Goal: Information Seeking & Learning: Learn about a topic

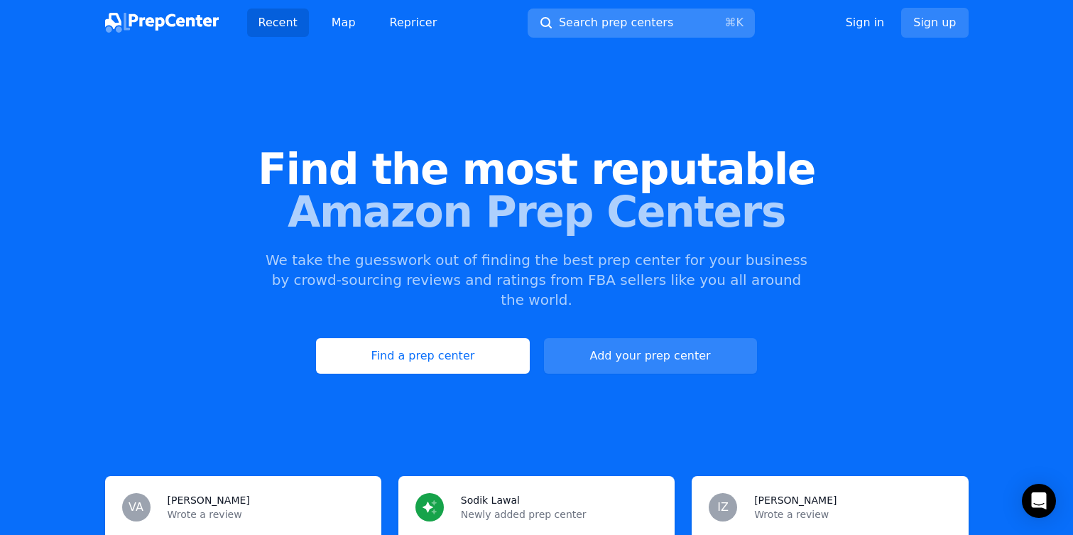
click at [632, 20] on span "Search prep centers" at bounding box center [616, 22] width 114 height 17
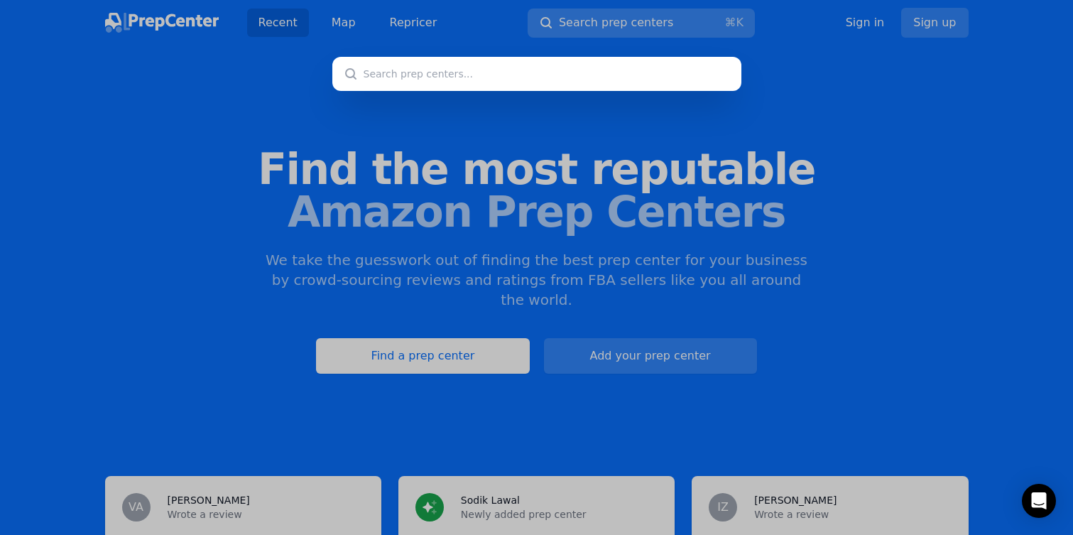
type input "a"
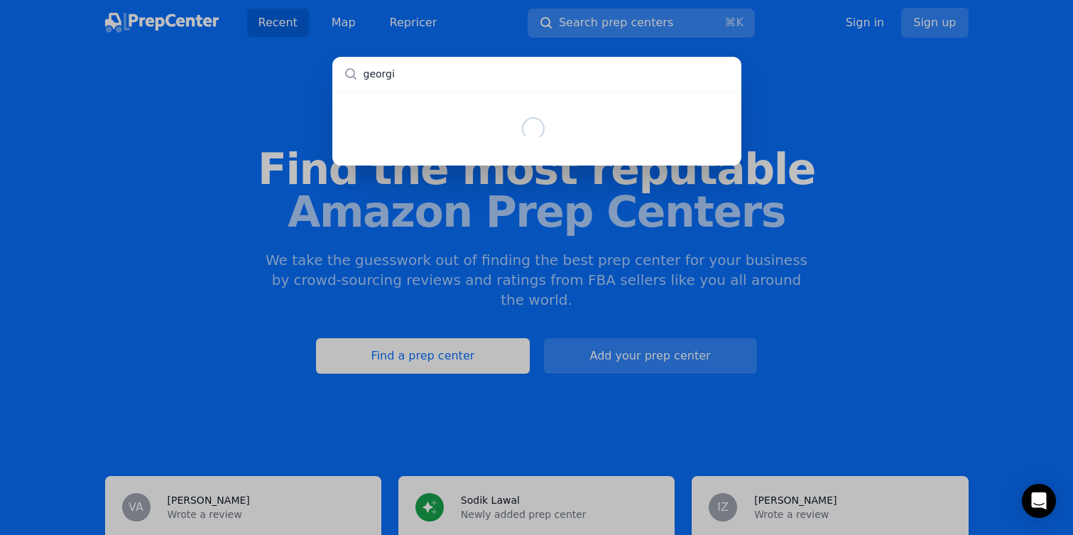
type input "[US_STATE]"
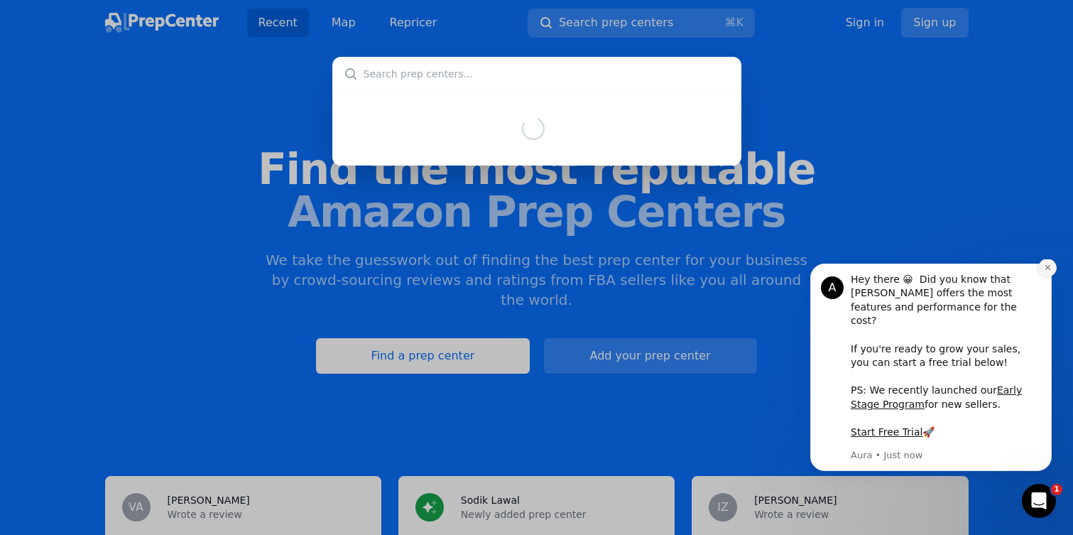
click at [1051, 277] on button "Dismiss notification" at bounding box center [1047, 267] width 18 height 18
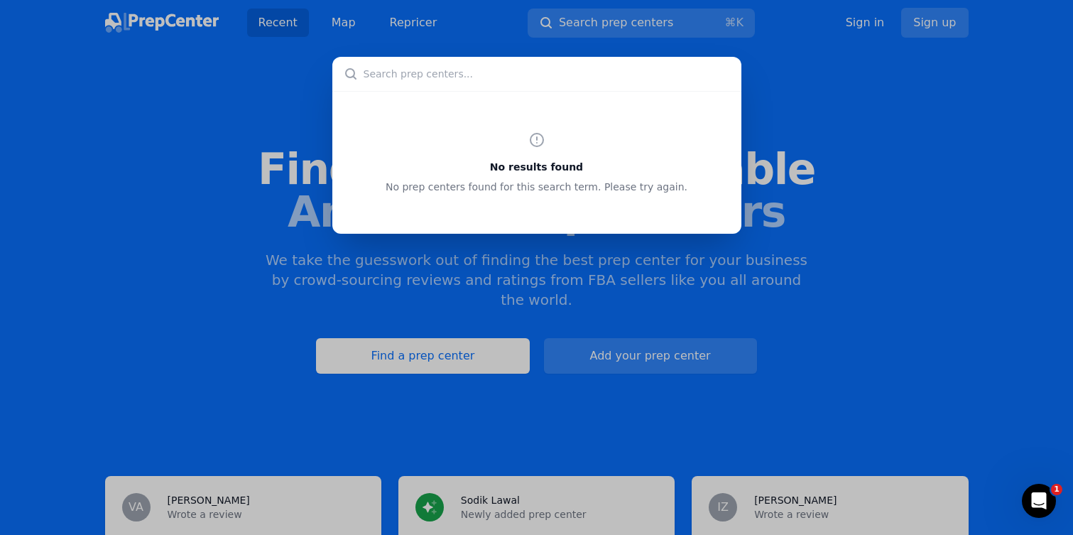
click at [591, 57] on input "text" at bounding box center [536, 74] width 409 height 34
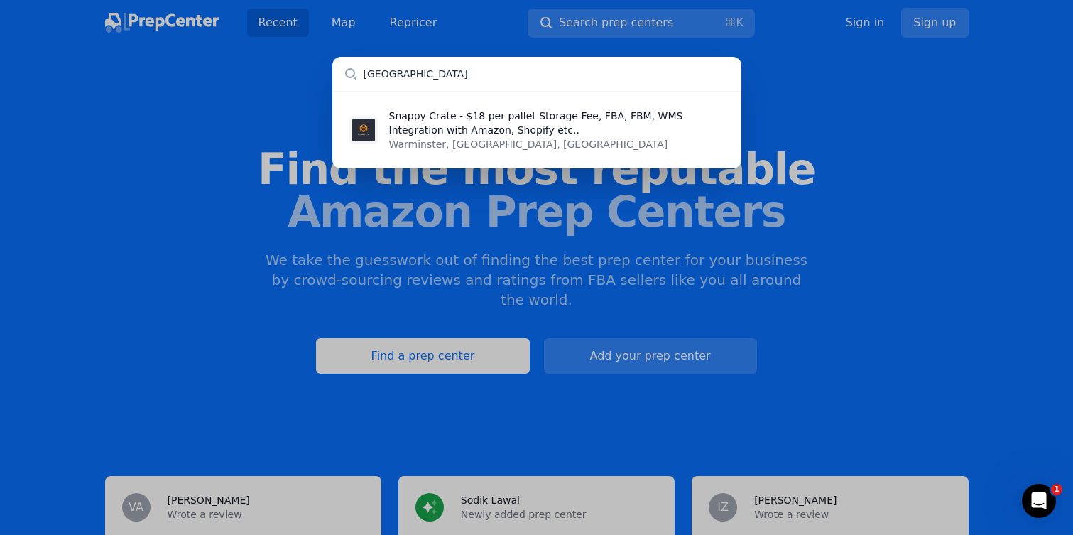
click at [548, 87] on input "[GEOGRAPHIC_DATA]" at bounding box center [536, 74] width 409 height 34
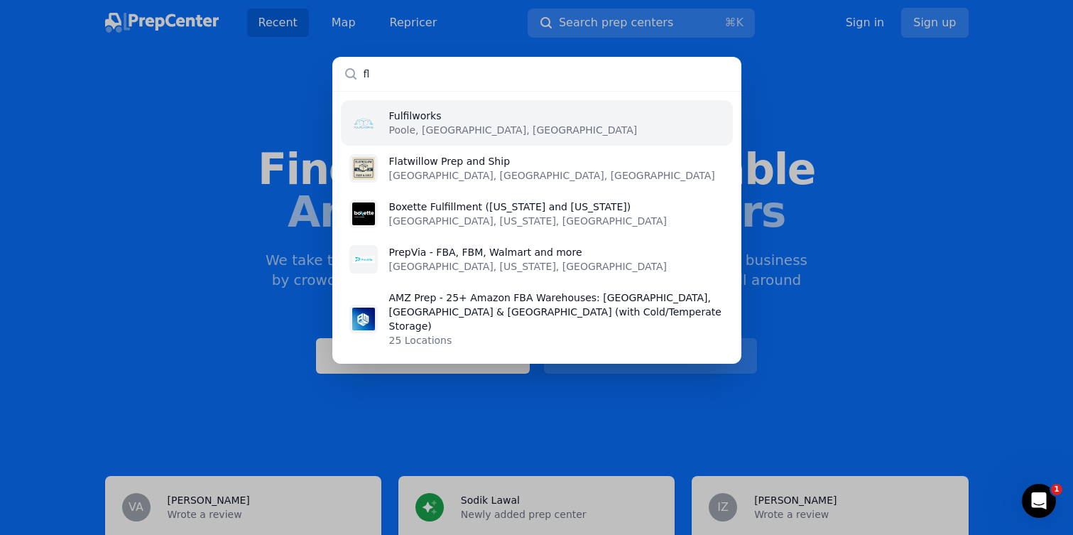
type input "f"
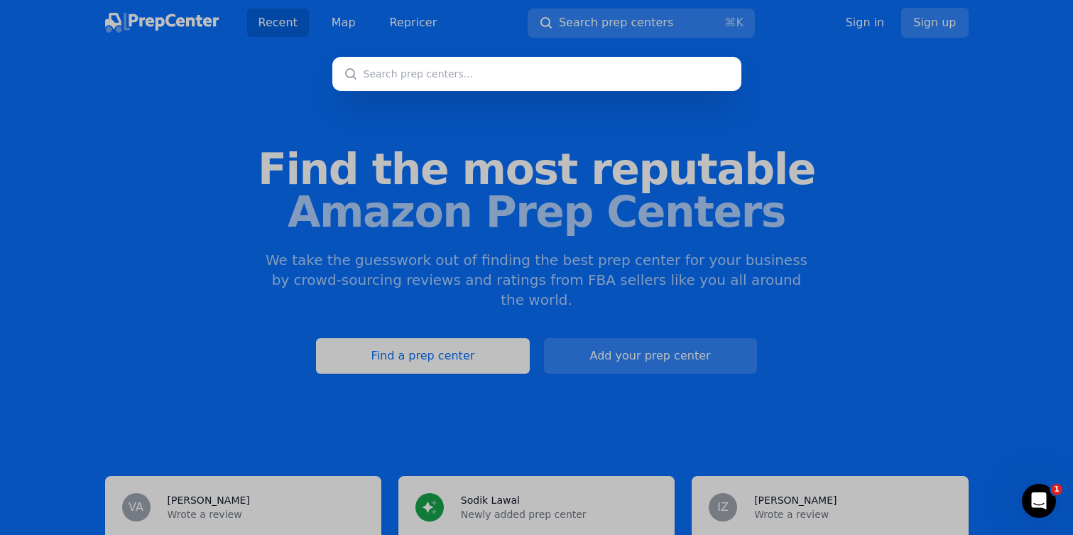
click at [337, 18] on div at bounding box center [536, 267] width 1073 height 535
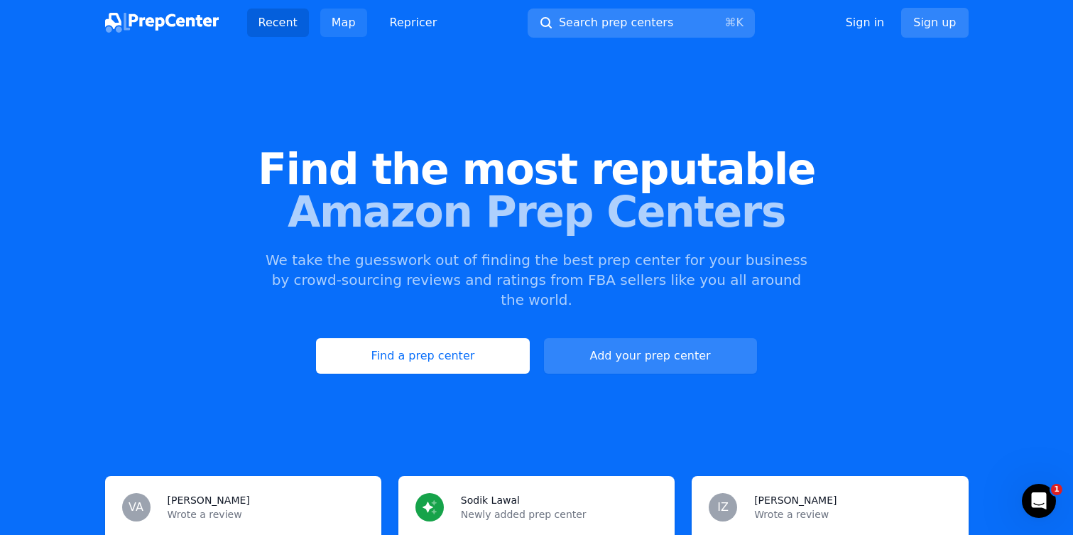
click at [337, 19] on link "Map" at bounding box center [343, 23] width 47 height 28
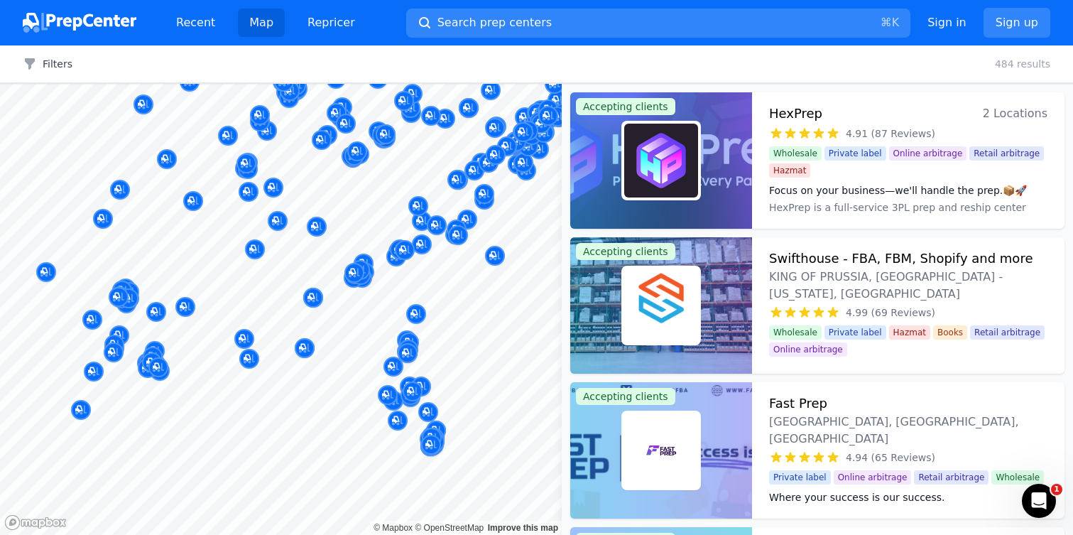
click at [377, 315] on body "Recent Map Repricer Search prep centers ⌘ K Open main menu Sign in Sign up Filt…" at bounding box center [536, 267] width 1073 height 535
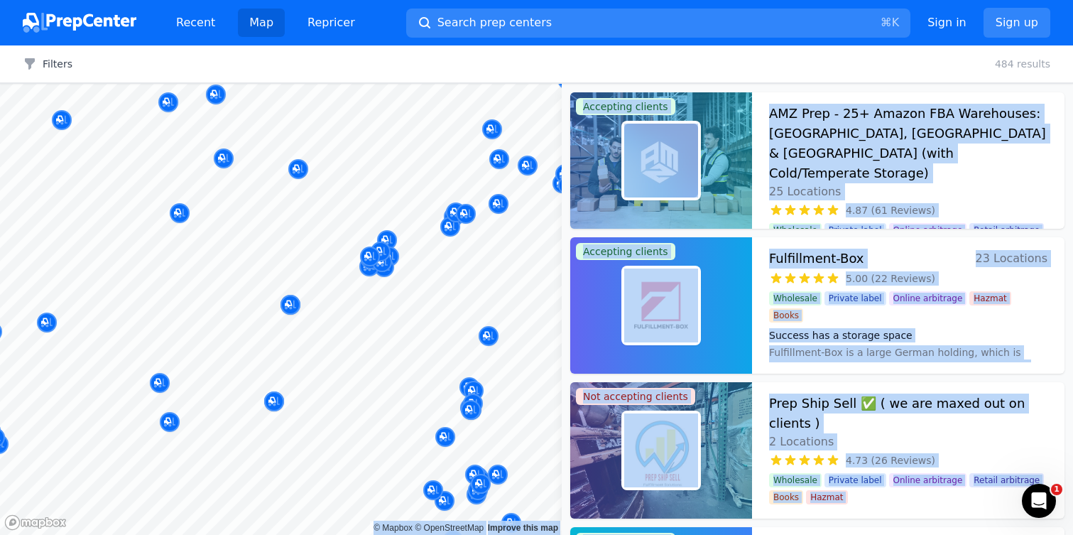
click at [160, 382] on div at bounding box center [274, 386] width 273 height 11
click at [270, 297] on body "Recent Map Repricer Search prep centers ⌘ K Open main menu Sign in Sign up Filt…" at bounding box center [536, 267] width 1073 height 535
